Goal: Book appointment/travel/reservation

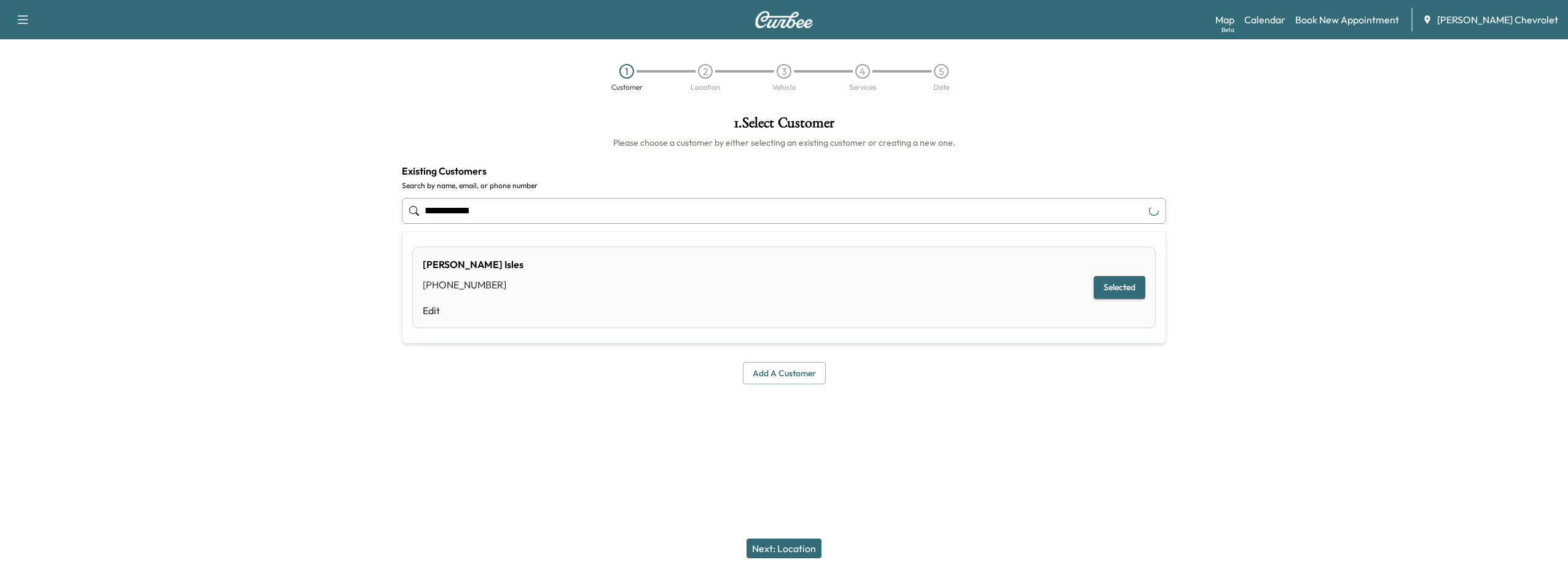
drag, startPoint x: 486, startPoint y: 210, endPoint x: 24, endPoint y: 206, distance: 462.0
click at [24, 206] on div "**********" at bounding box center [784, 250] width 1568 height 288
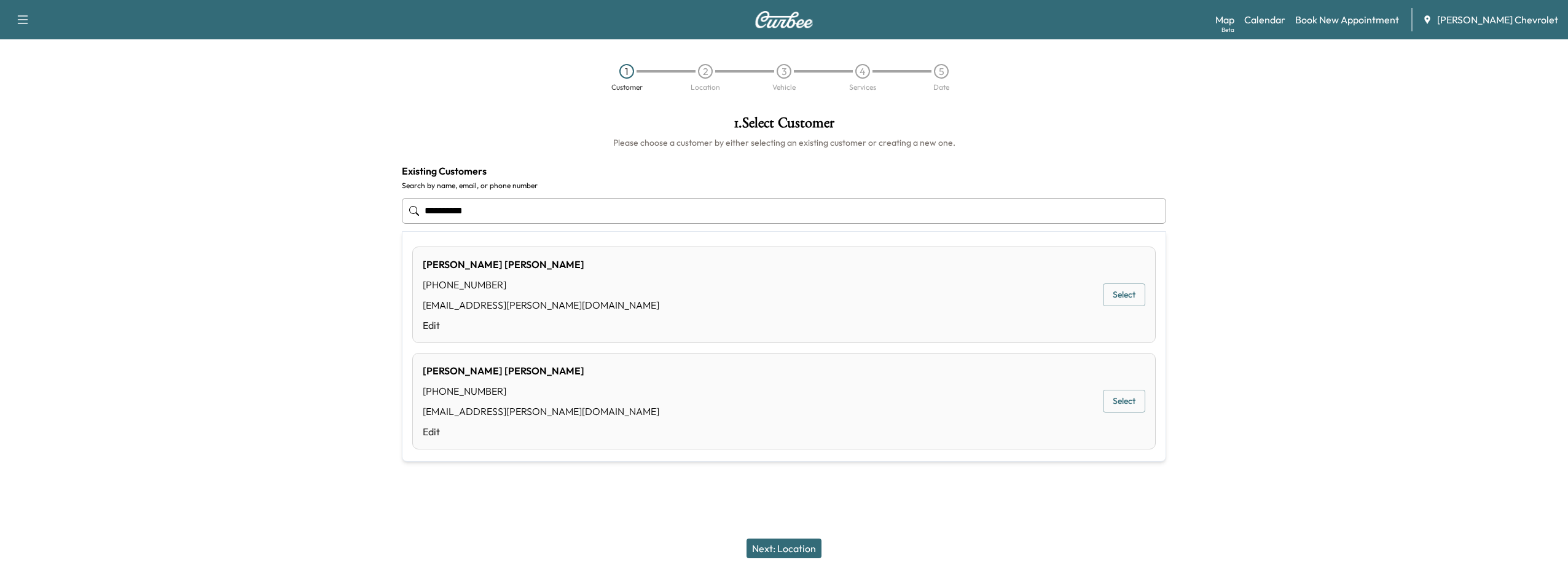
click at [1105, 400] on button "Select" at bounding box center [1124, 401] width 42 height 23
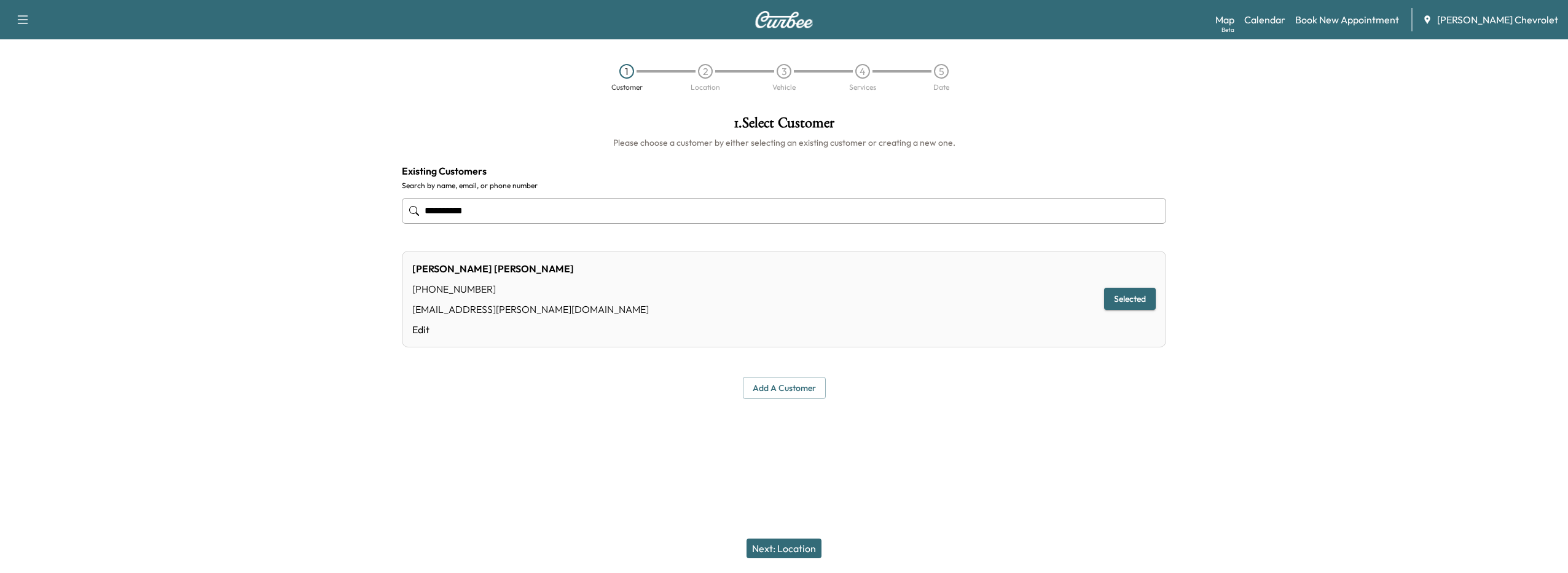
type input "**********"
click at [1124, 300] on button "Selected" at bounding box center [1130, 299] width 51 height 23
click at [1119, 300] on button "Selected" at bounding box center [1130, 299] width 51 height 23
click at [764, 554] on button "Next: Location" at bounding box center [784, 549] width 75 height 20
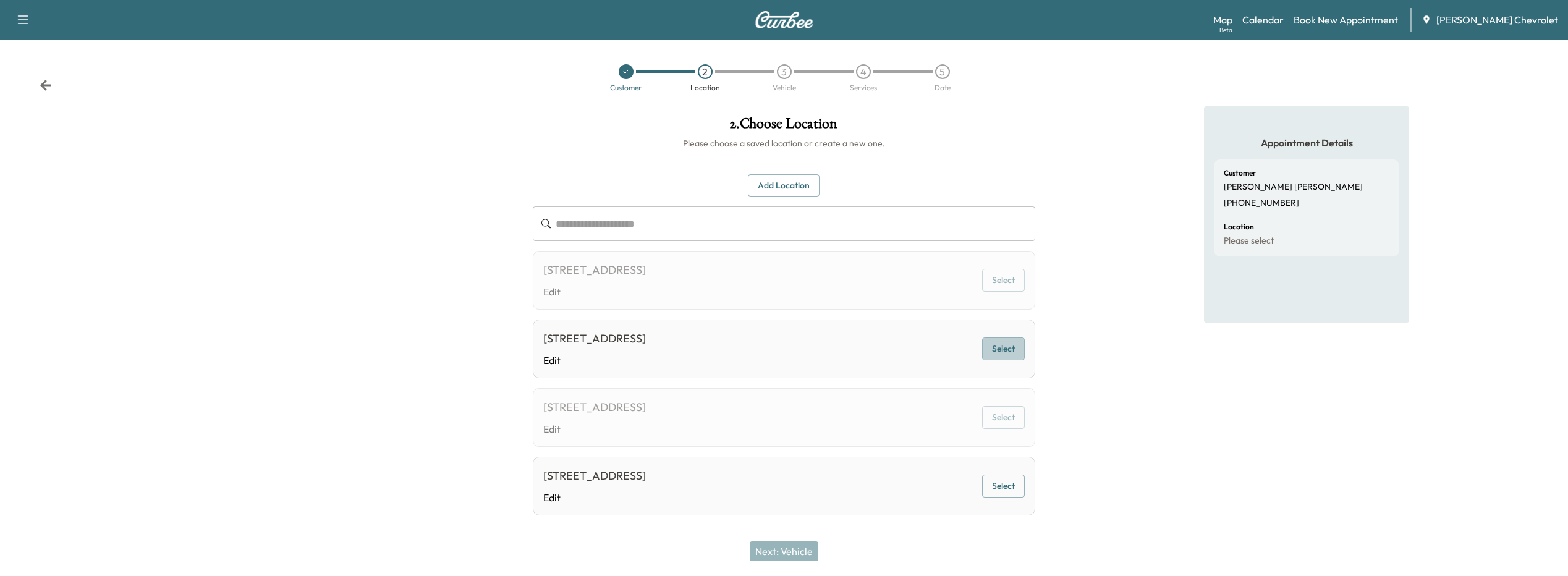
click at [1002, 345] on button "Select" at bounding box center [1003, 349] width 42 height 23
click at [794, 544] on button "Next: Vehicle" at bounding box center [783, 552] width 68 height 20
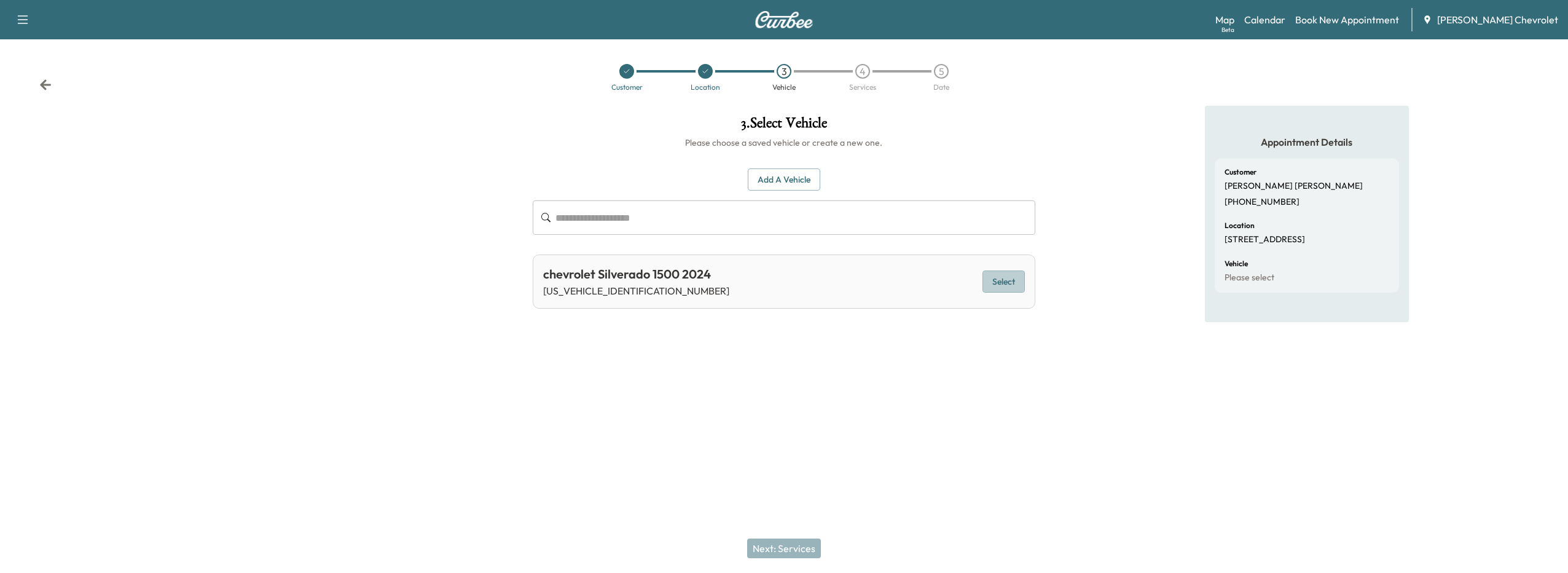
click at [993, 283] on button "Select" at bounding box center [1003, 282] width 42 height 23
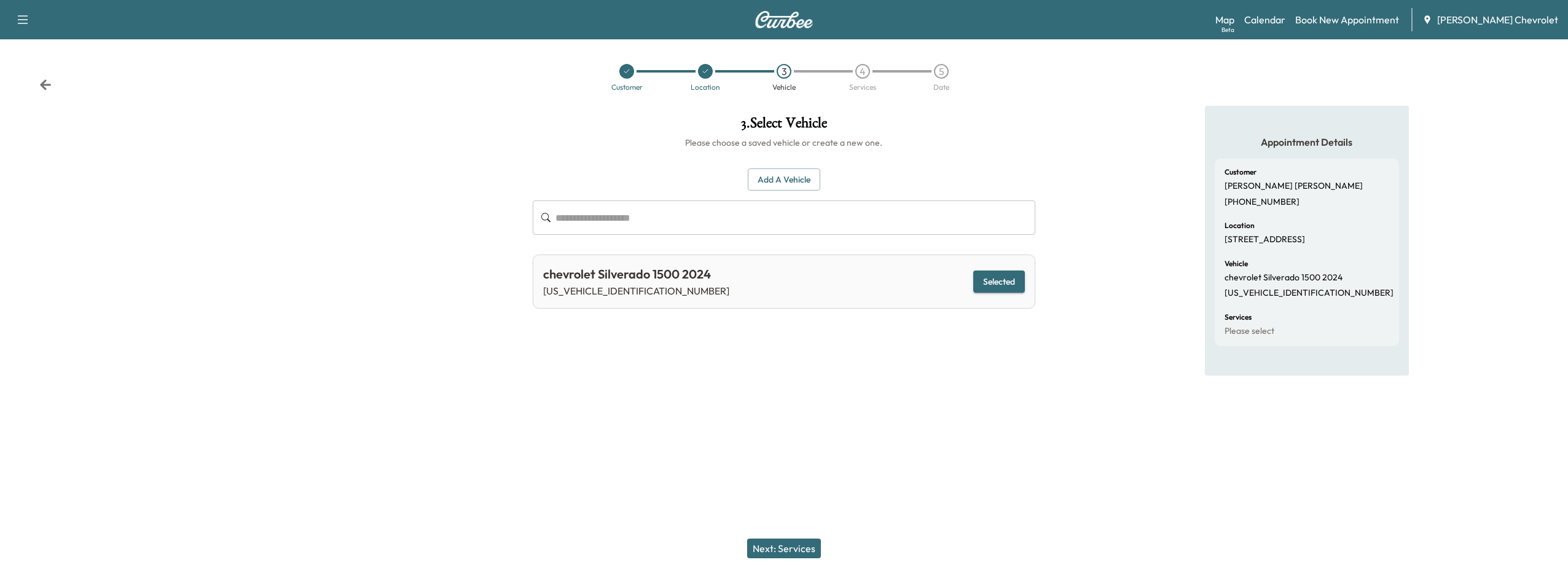
click at [808, 546] on button "Next: Services" at bounding box center [784, 549] width 74 height 20
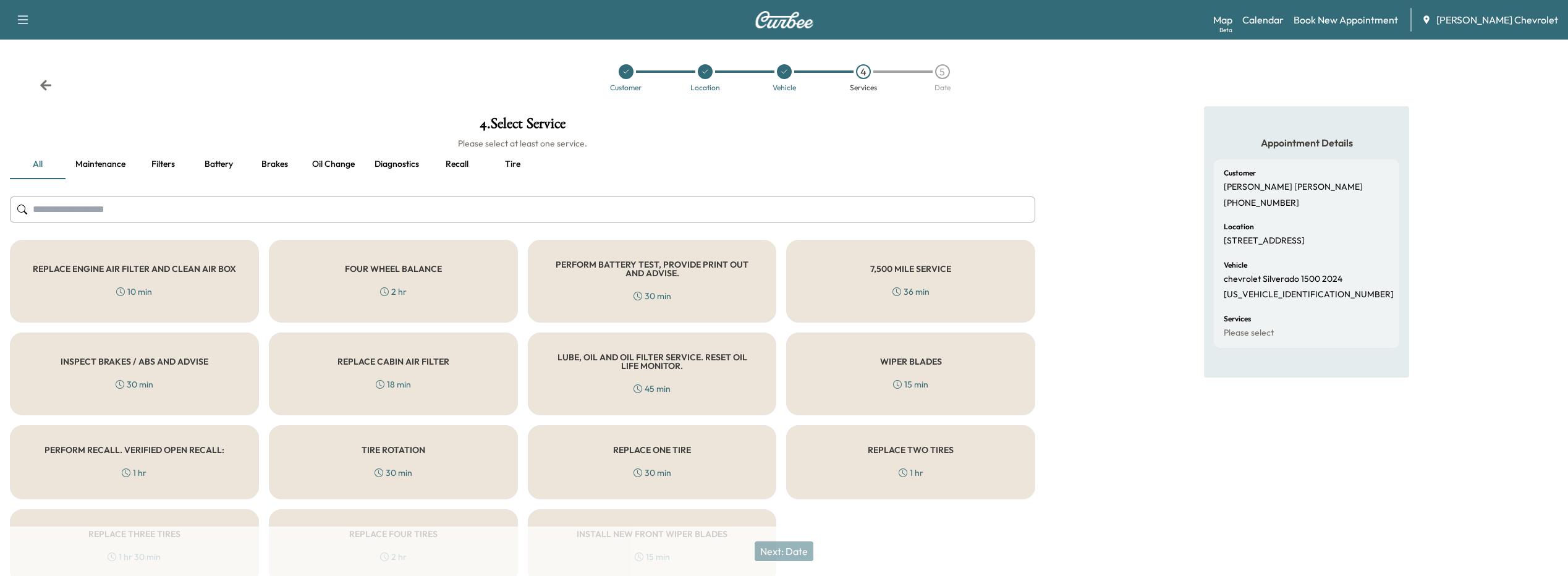
click at [143, 458] on div "PERFORM RECALL. VERIFIED OPEN RECALL: 1 hr" at bounding box center [135, 462] width 249 height 74
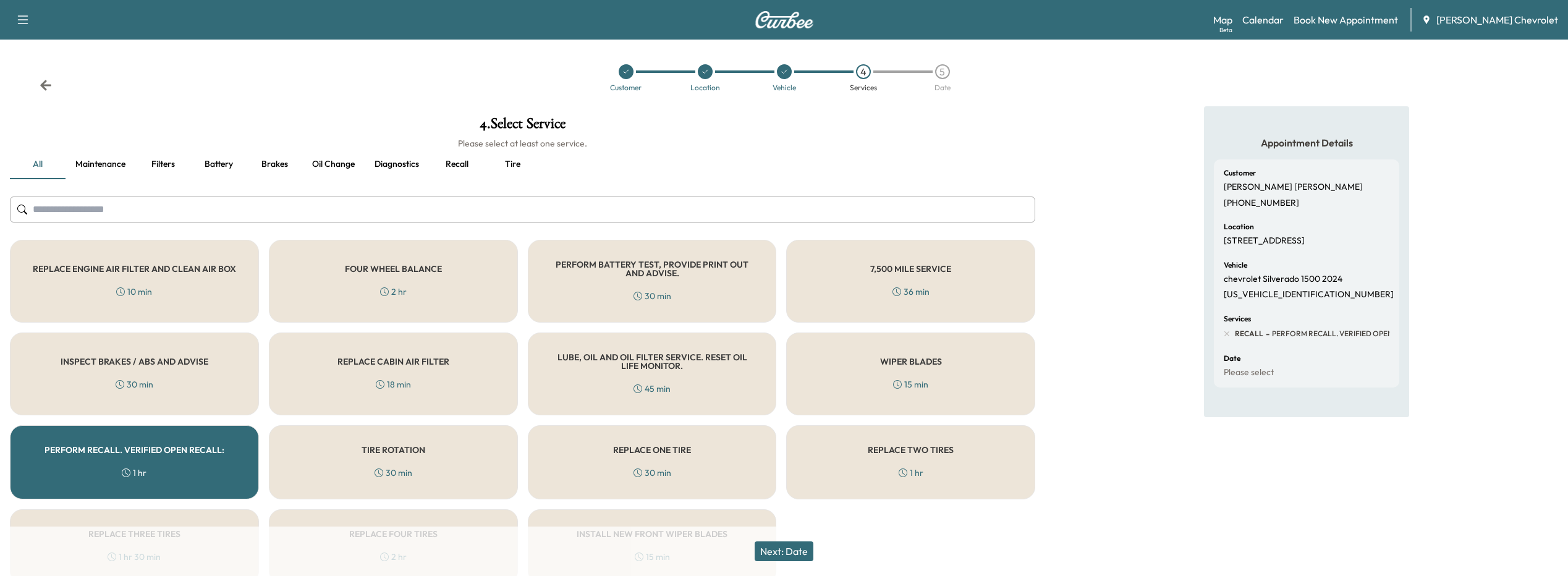
click at [805, 547] on button "Next: Date" at bounding box center [784, 552] width 59 height 20
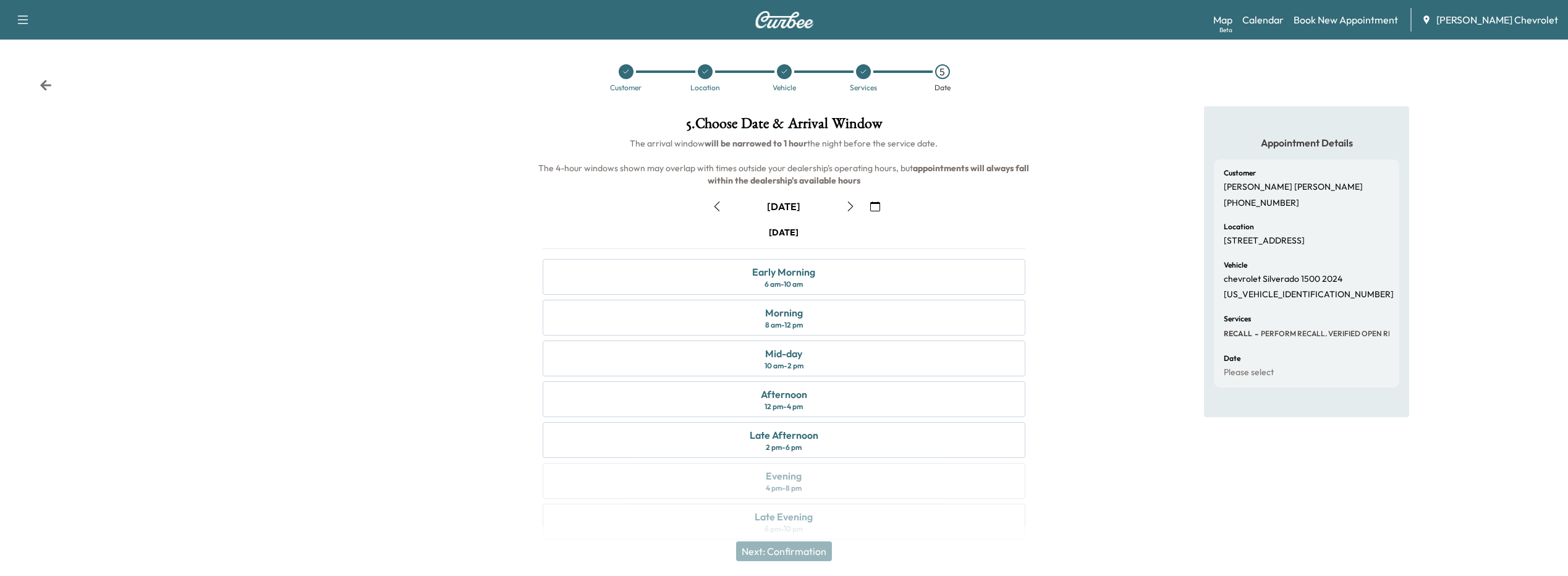
click at [853, 203] on icon "button" at bounding box center [851, 206] width 10 height 10
click at [819, 281] on div "Early Morning 6 am - 10 am" at bounding box center [785, 277] width 483 height 36
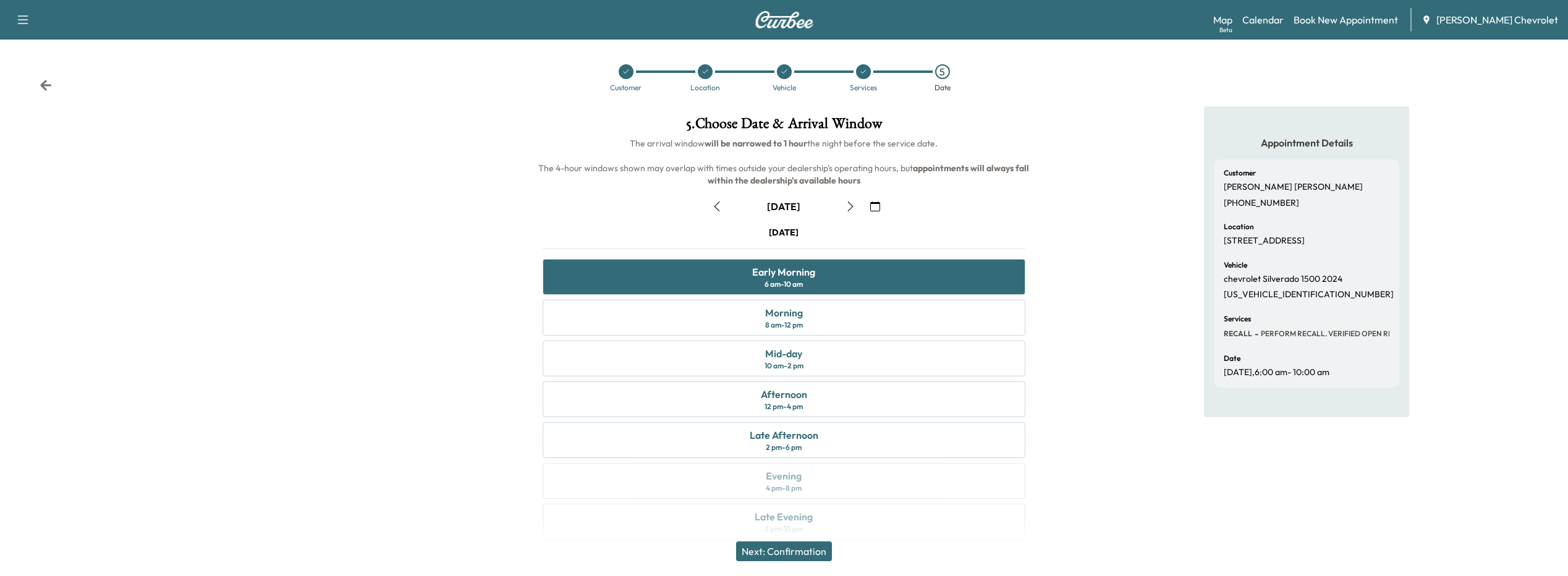
click at [782, 551] on button "Next: Confirmation" at bounding box center [784, 552] width 96 height 20
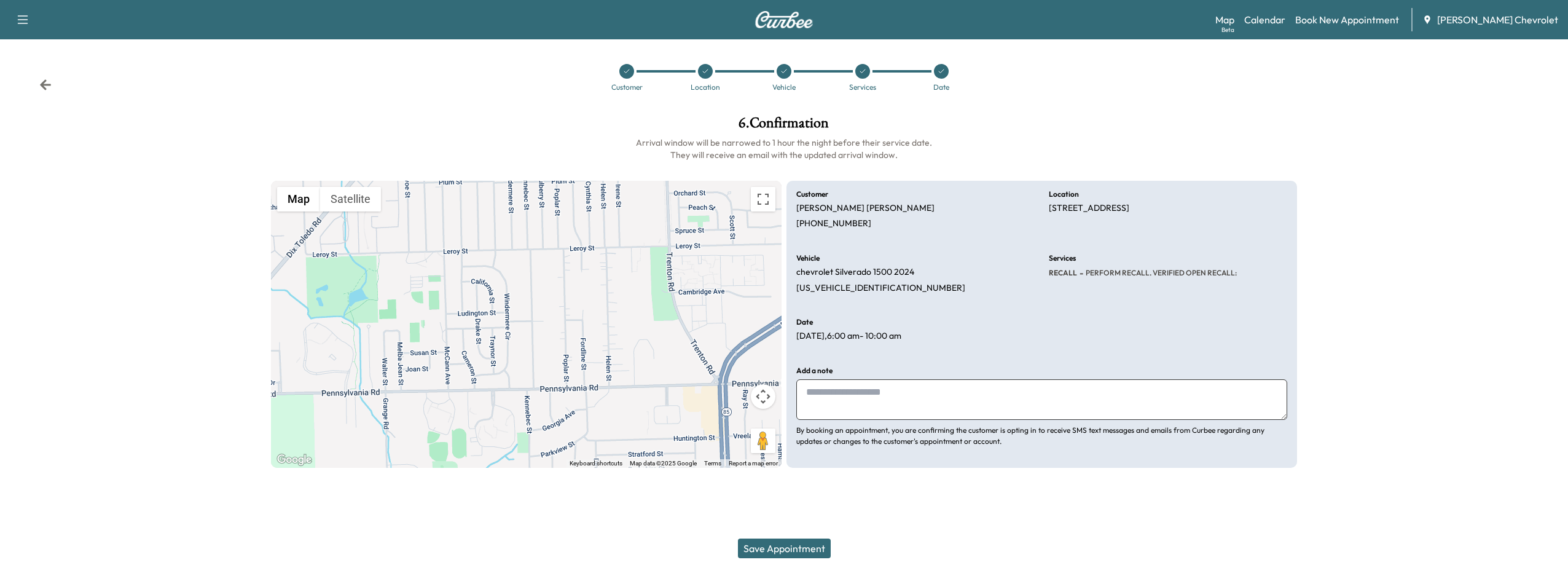
click at [762, 554] on button "Save Appointment" at bounding box center [784, 549] width 93 height 20
